Goal: Find specific page/section: Find specific page/section

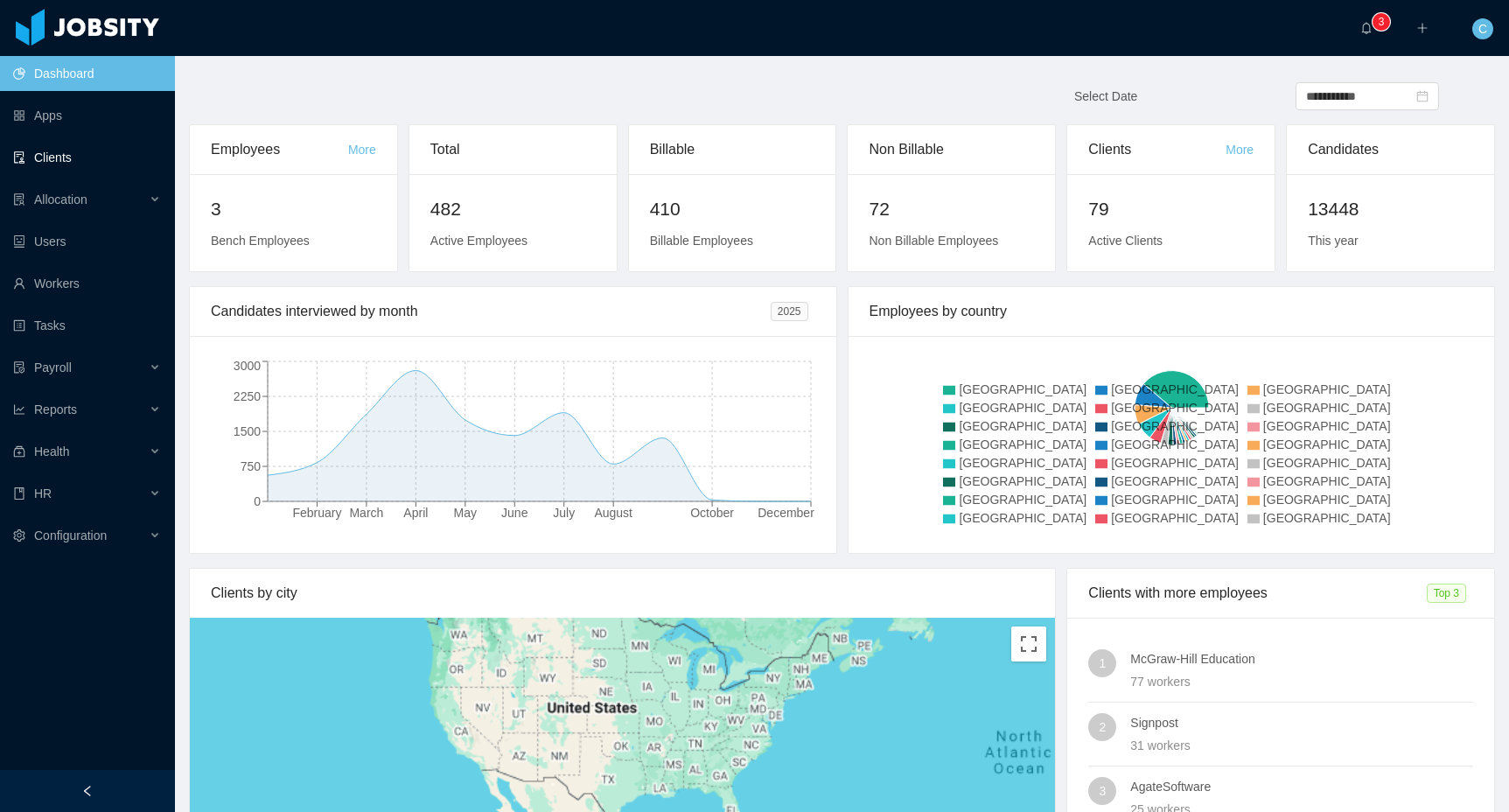
click at [105, 149] on link "Clients" at bounding box center [86, 157] width 148 height 35
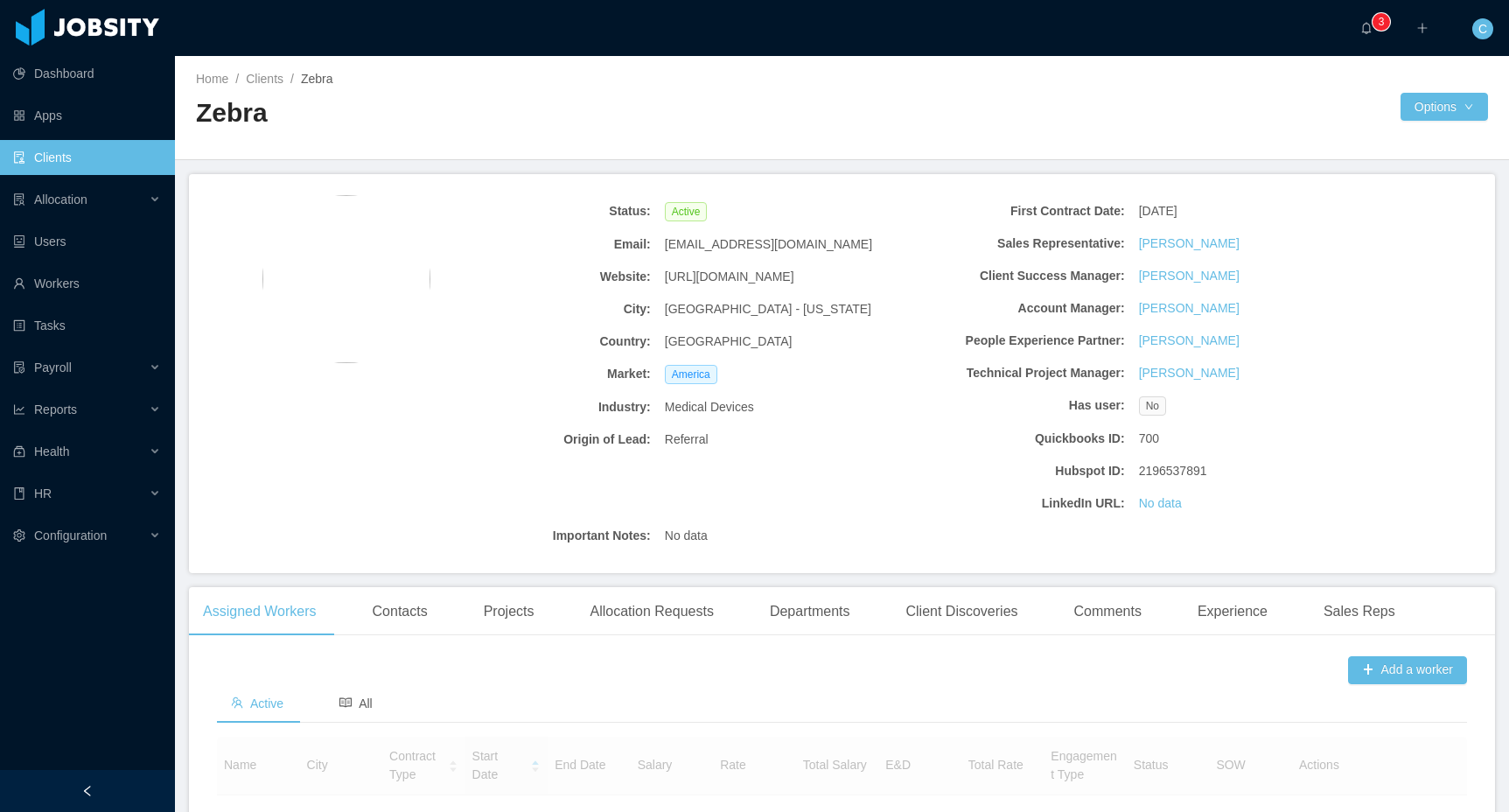
click at [591, 88] on div "Home / Clients / Zebra / Zebra" at bounding box center [519, 107] width 647 height 74
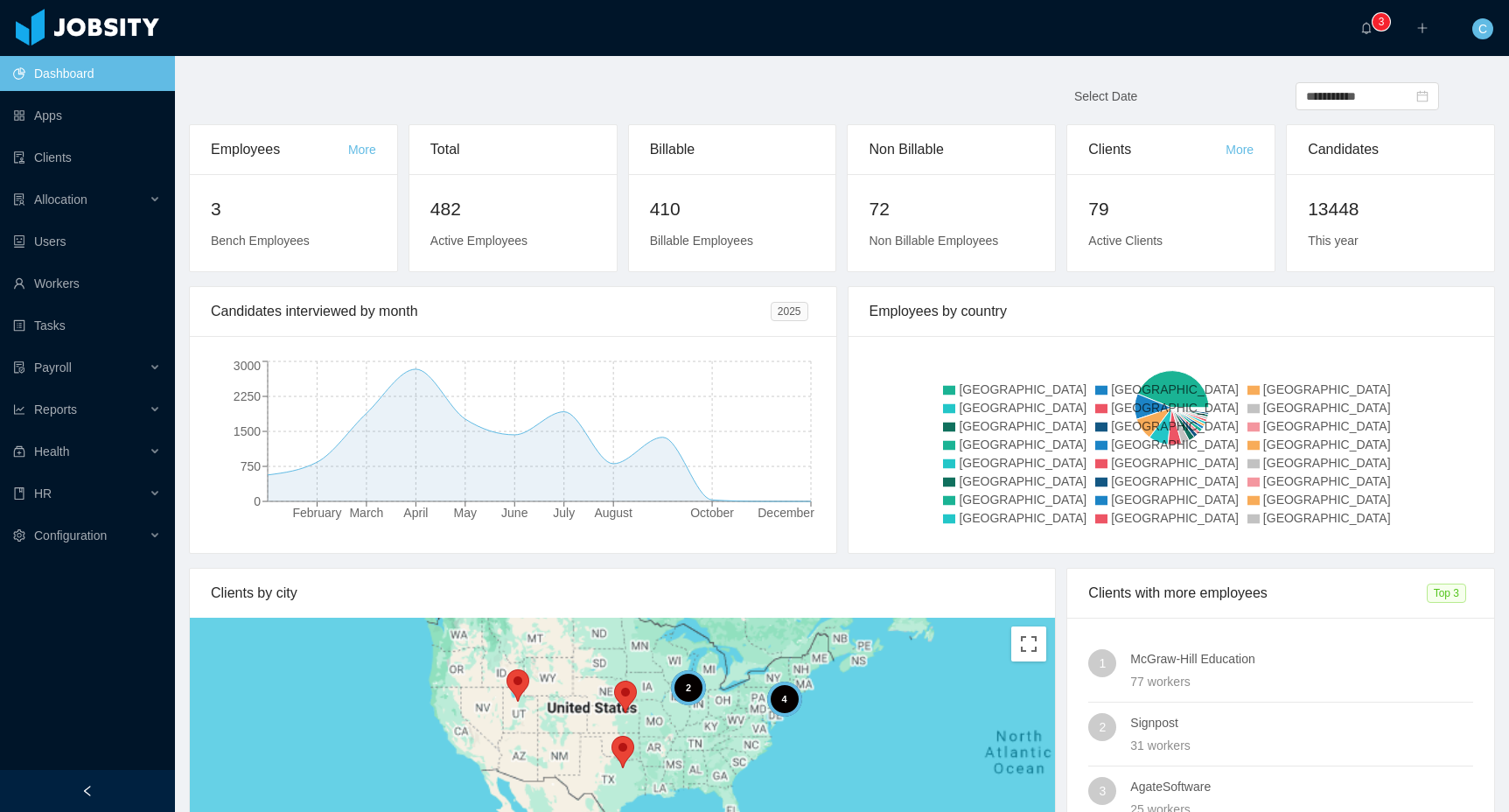
click at [550, 68] on main "**********" at bounding box center [842, 434] width 1334 height 756
click at [79, 161] on link "Clients" at bounding box center [86, 157] width 148 height 35
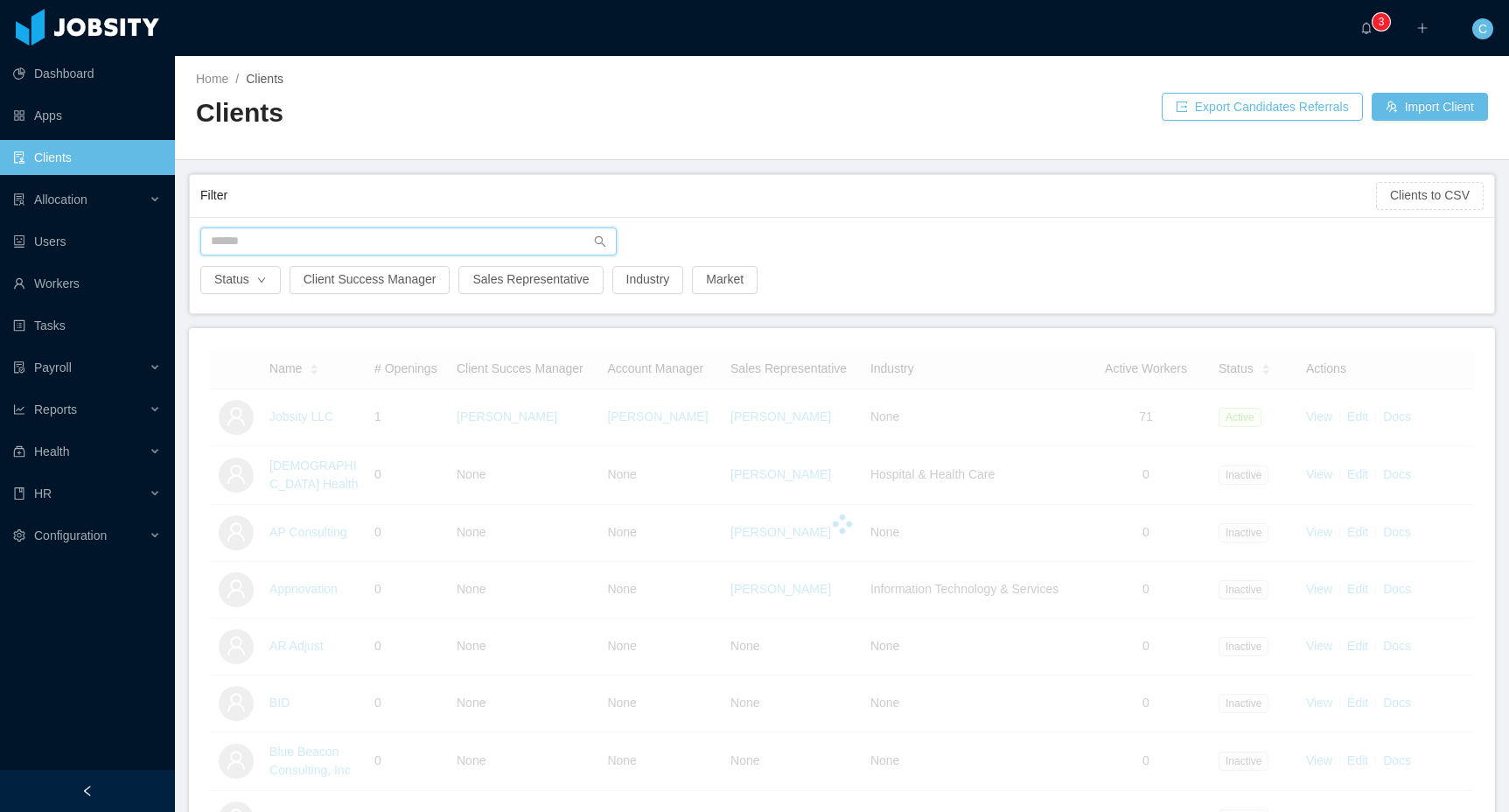
click at [302, 247] on input "text" at bounding box center [408, 241] width 416 height 28
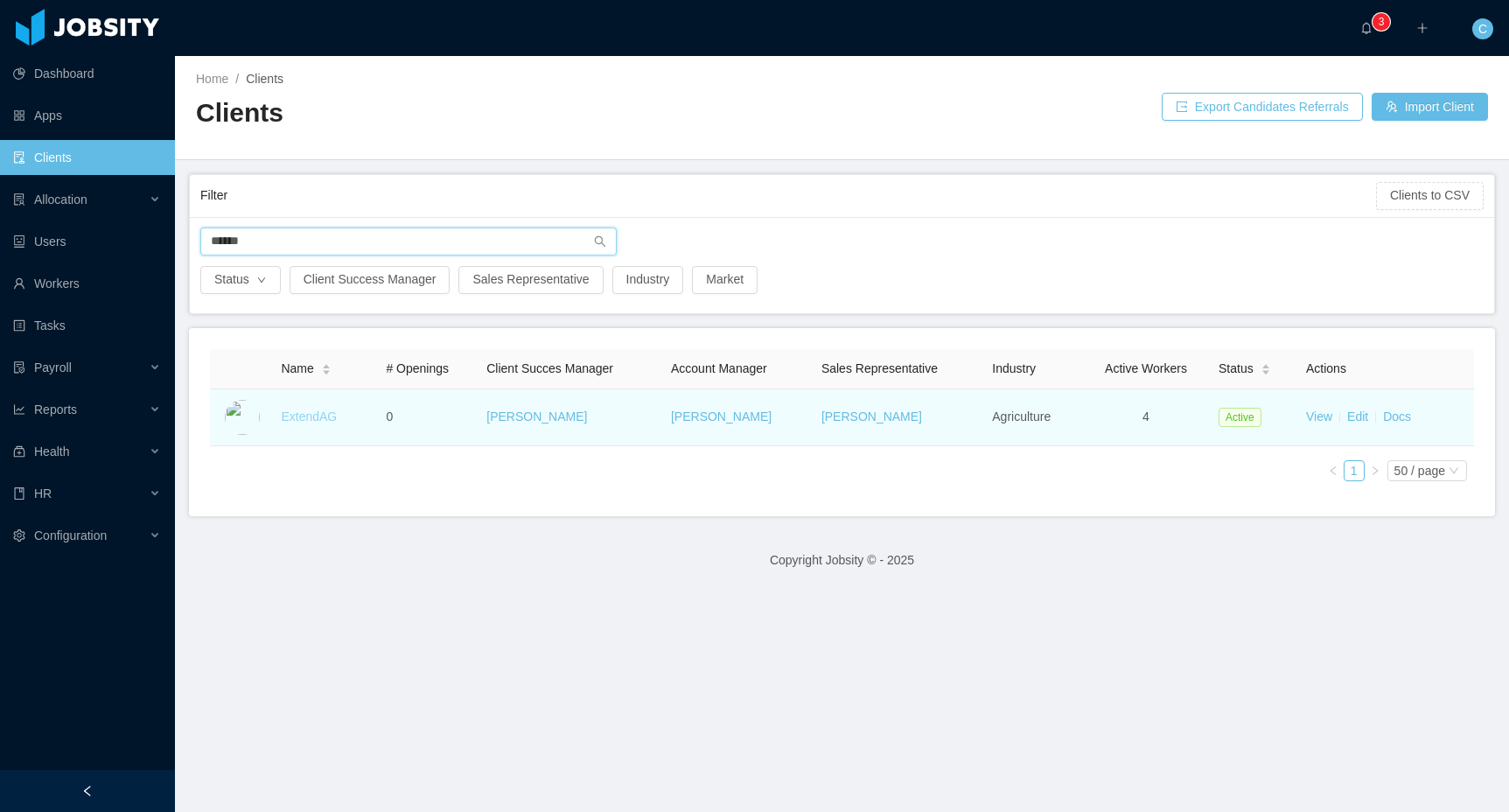
type input "******"
click at [296, 419] on link "ExtendAG" at bounding box center [309, 416] width 56 height 14
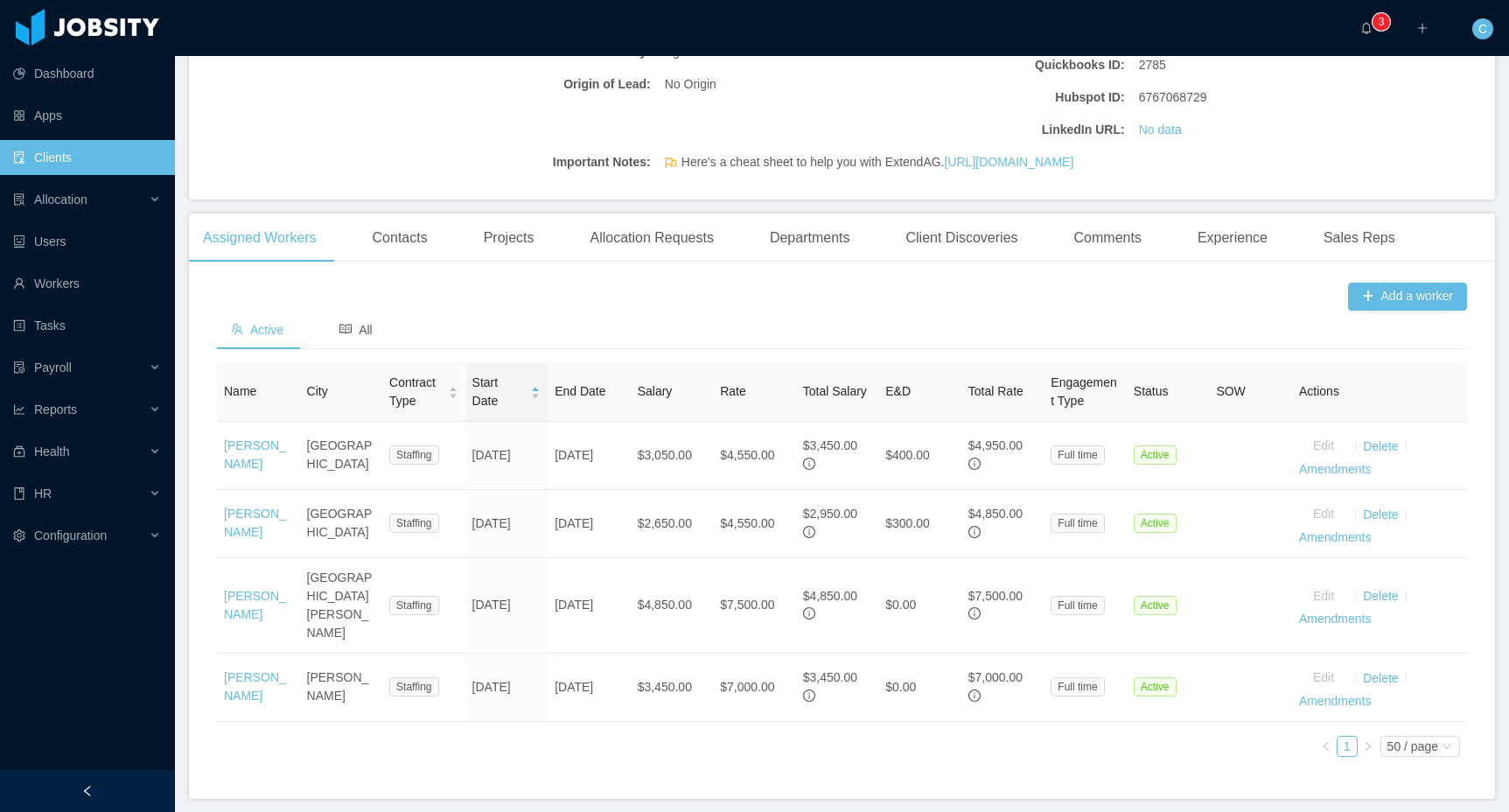
scroll to position [426, 0]
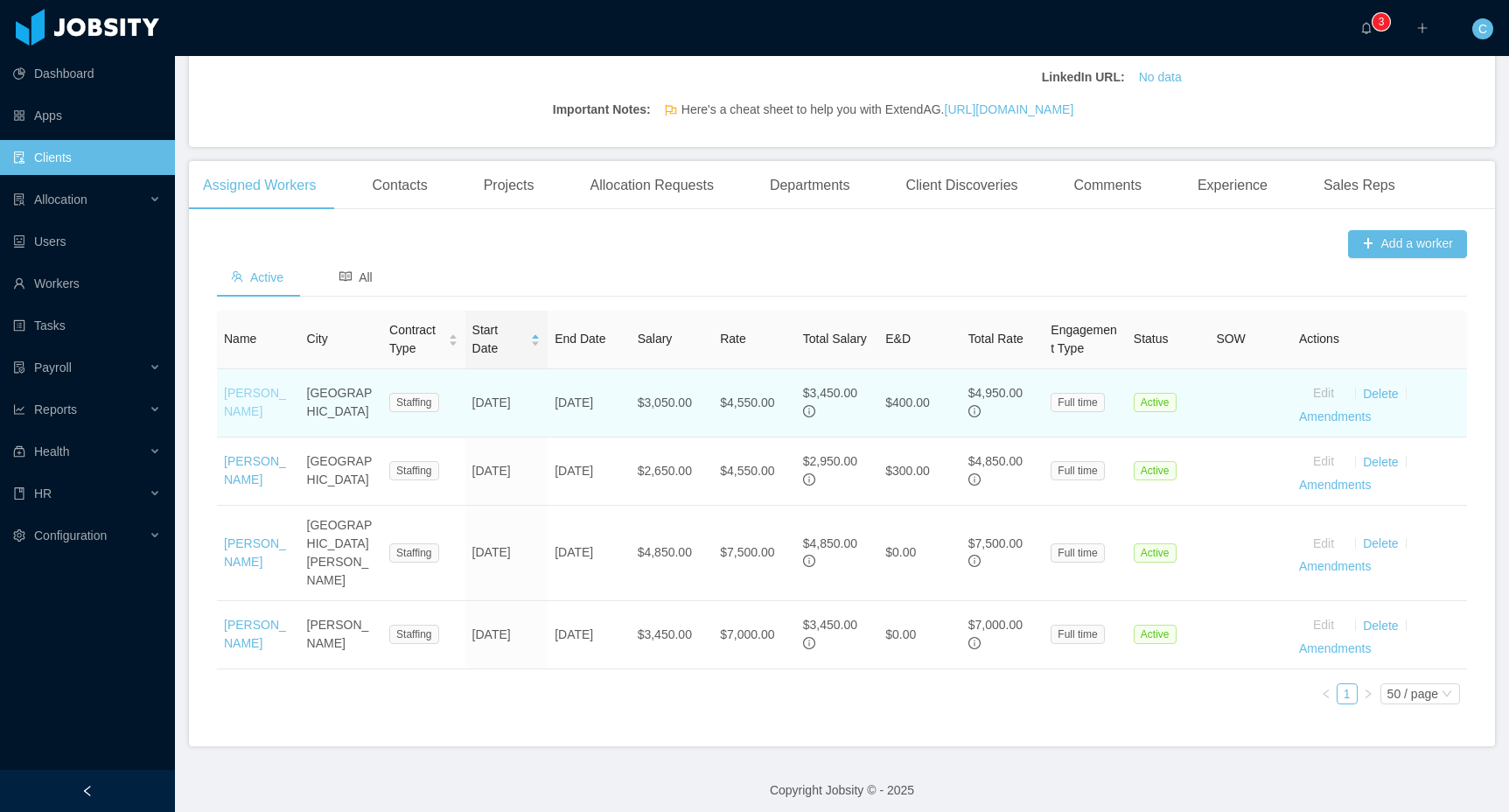
click at [246, 418] on link "Nitai Granja" at bounding box center [255, 402] width 62 height 33
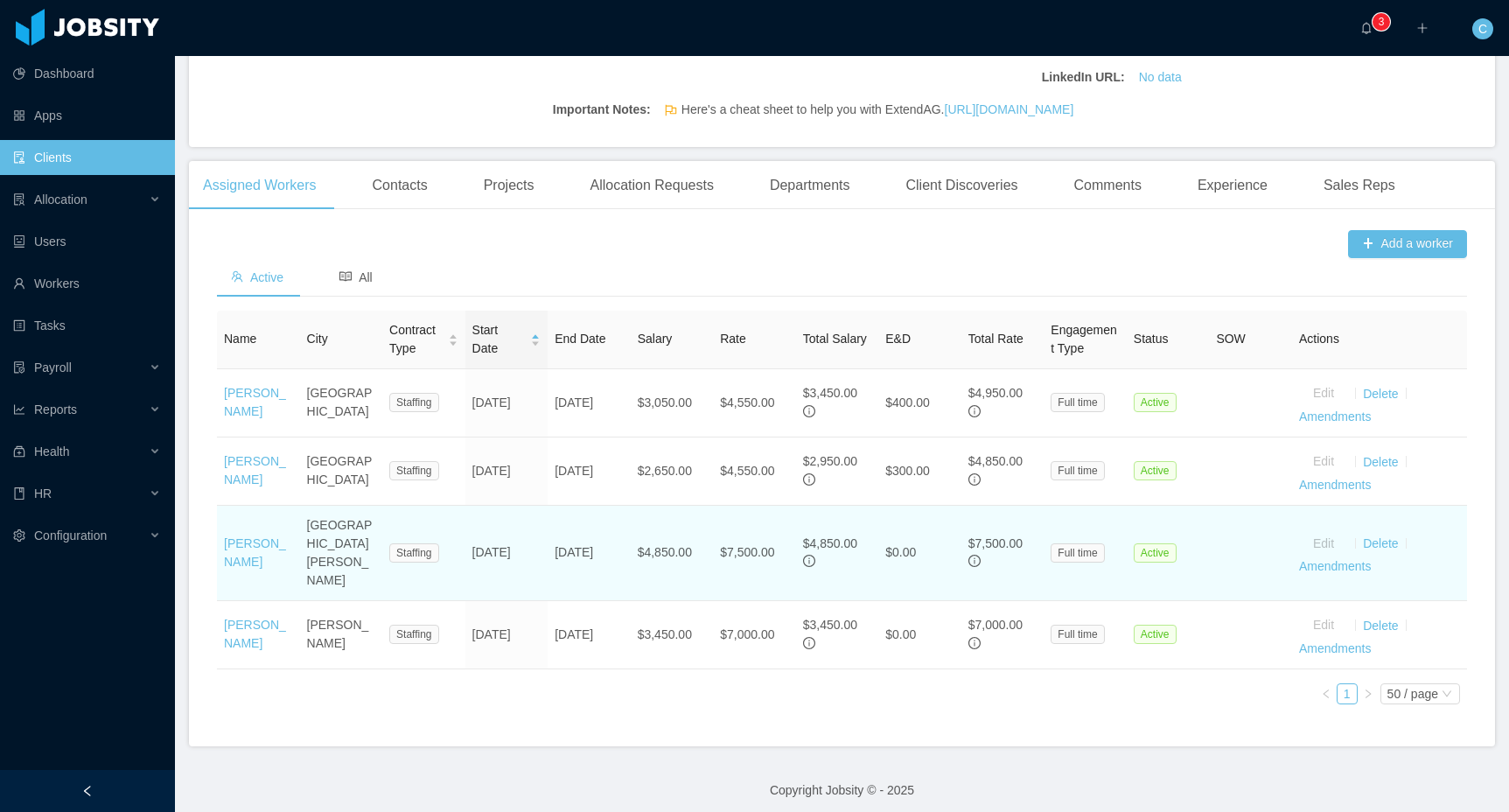
drag, startPoint x: 246, startPoint y: 486, endPoint x: 246, endPoint y: 531, distance: 45.0
click at [246, 487] on td "[PERSON_NAME]" at bounding box center [259, 471] width 83 height 68
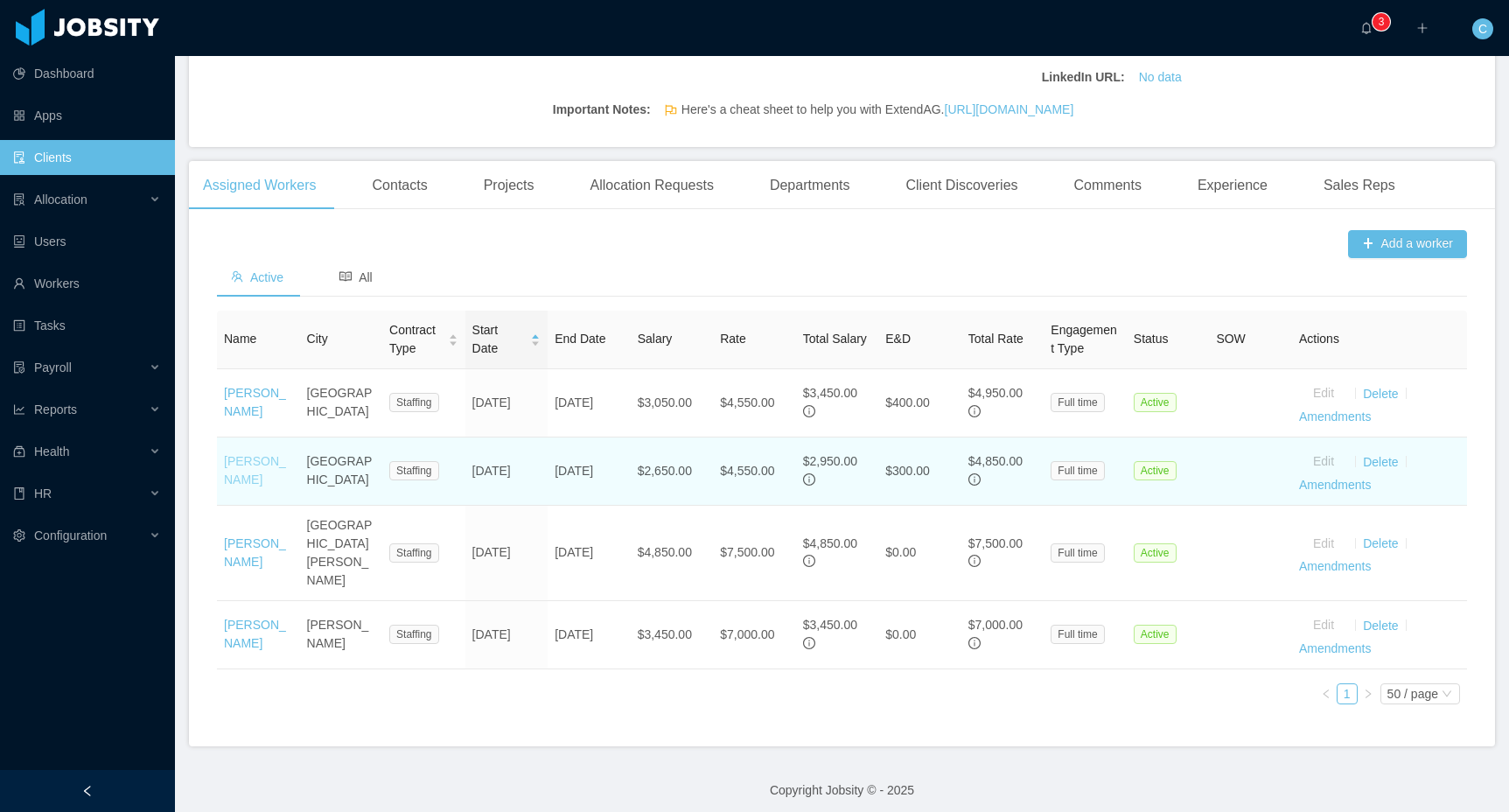
click at [248, 479] on link "[PERSON_NAME]" at bounding box center [255, 470] width 62 height 33
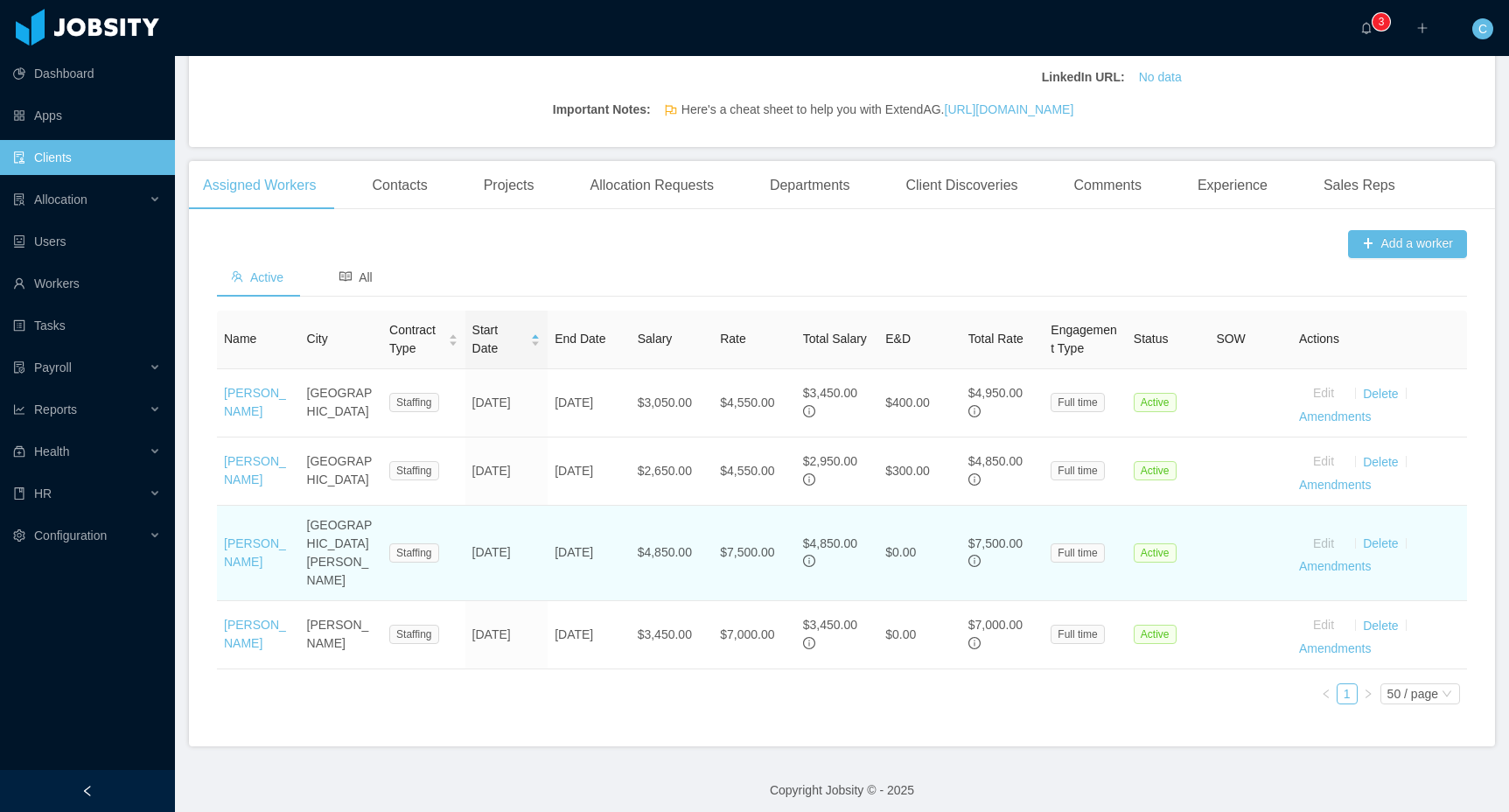
drag, startPoint x: 251, startPoint y: 549, endPoint x: 251, endPoint y: 580, distance: 31.0
click at [251, 549] on link "Carlos Parra" at bounding box center [255, 553] width 62 height 33
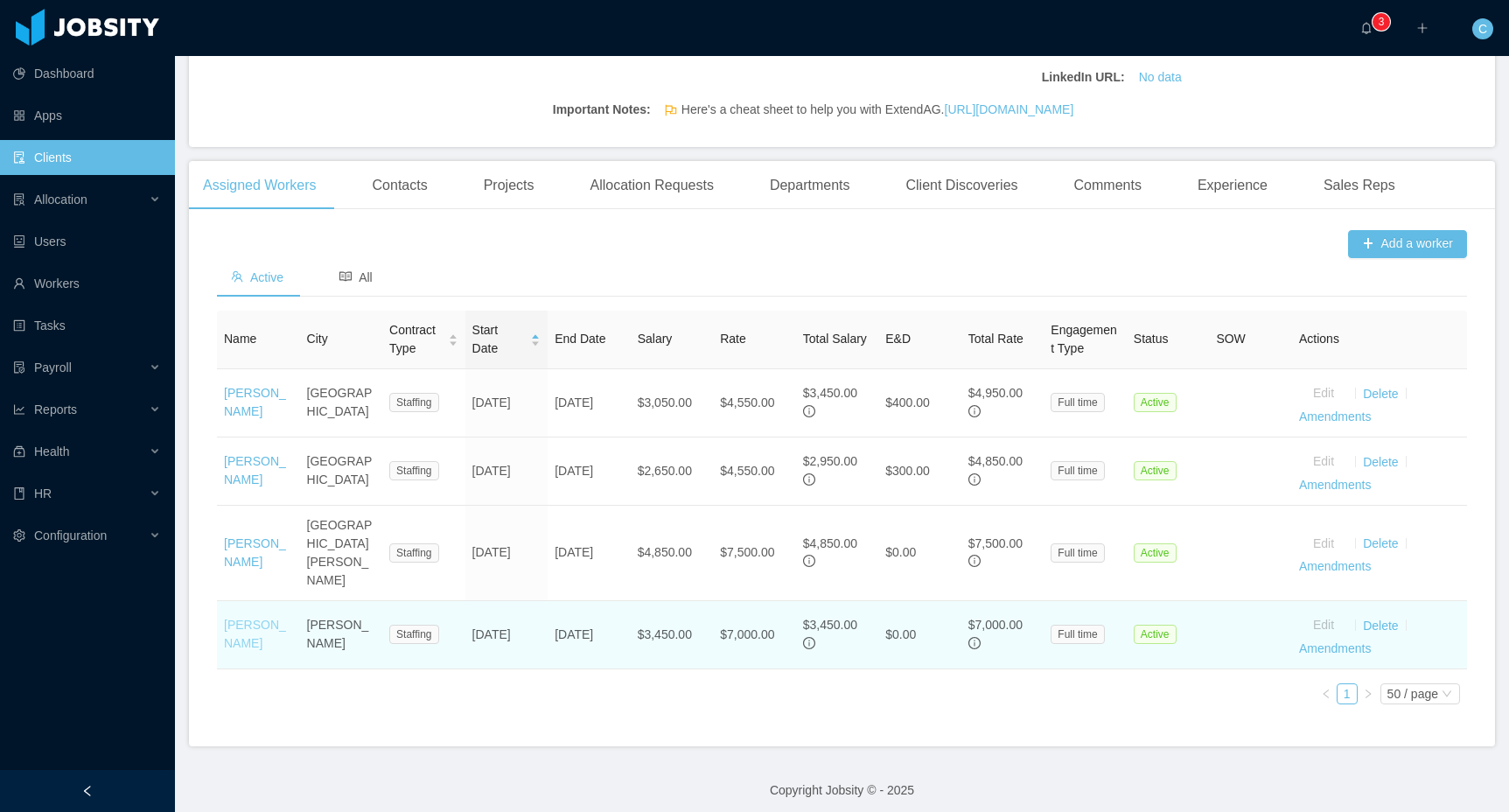
click at [254, 618] on link "Rodrigo Ocampo" at bounding box center [255, 634] width 62 height 33
